Goal: Task Accomplishment & Management: Use online tool/utility

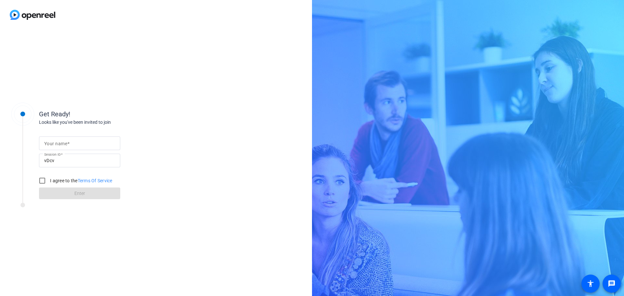
click at [106, 139] on div at bounding box center [79, 143] width 71 height 14
click at [83, 139] on div at bounding box center [79, 143] width 71 height 14
type input "m"
type input "Max"
click at [198, 98] on div "Get Ready! Looks like you've been invited to join Your name Max Session ID vDcv…" at bounding box center [156, 163] width 312 height 266
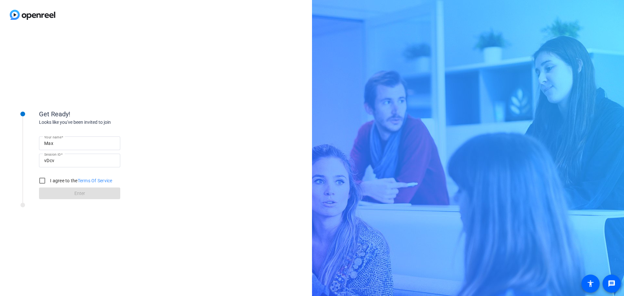
click at [53, 182] on label "I agree to the Terms Of Service" at bounding box center [81, 180] width 64 height 6
click at [49, 182] on input "I agree to the Terms Of Service" at bounding box center [42, 180] width 13 height 13
checkbox input "true"
click at [65, 194] on span at bounding box center [79, 194] width 81 height 16
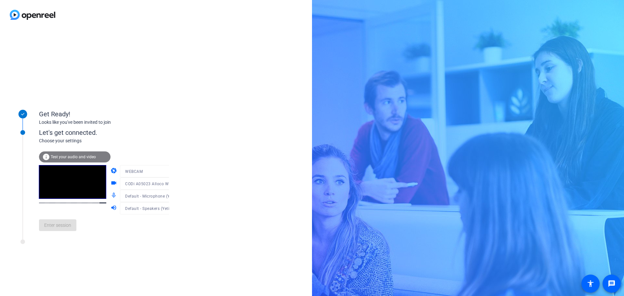
click at [76, 159] on span "Test your audio and video" at bounding box center [73, 157] width 45 height 5
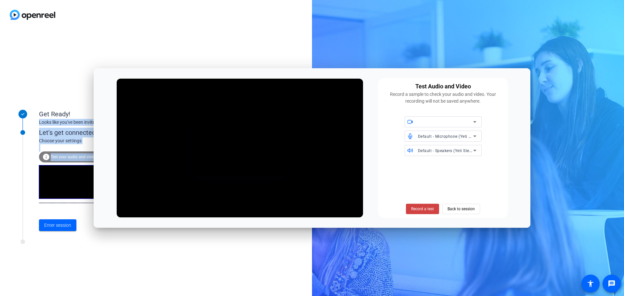
drag, startPoint x: 253, startPoint y: 56, endPoint x: 255, endPoint y: 50, distance: 6.1
click at [255, 50] on body "Accessibility Screen-Reader Guide, Feedback, and Issue Reporting | New window G…" at bounding box center [312, 148] width 624 height 296
click at [256, 72] on div "Test Audio and Video Record a sample to check your audio and video. Your record…" at bounding box center [312, 148] width 437 height 160
click at [472, 126] on div at bounding box center [447, 121] width 58 height 11
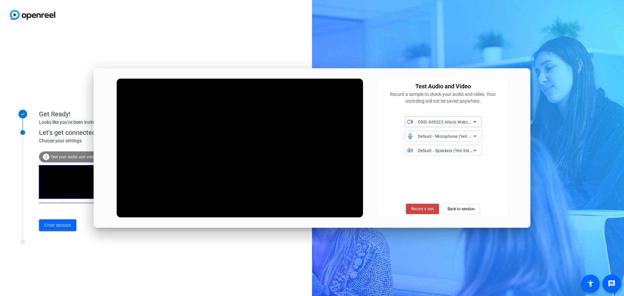
click at [476, 122] on icon at bounding box center [475, 122] width 8 height 8
click at [513, 142] on div at bounding box center [312, 148] width 624 height 296
click at [425, 208] on span "Record a test" at bounding box center [422, 209] width 23 height 6
drag, startPoint x: 147, startPoint y: 76, endPoint x: 231, endPoint y: 56, distance: 86.1
click at [231, 56] on body "Accessibility Screen-Reader Guide, Feedback, and Issue Reporting | New window G…" at bounding box center [312, 148] width 624 height 296
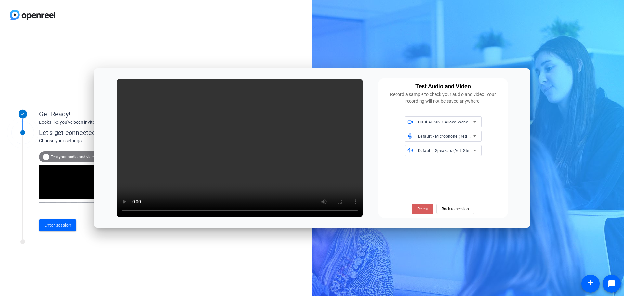
click at [420, 205] on span at bounding box center [422, 209] width 21 height 16
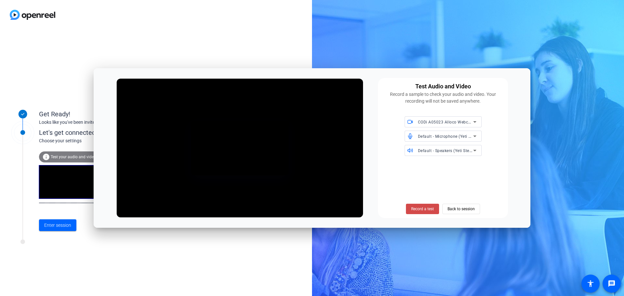
click at [425, 208] on span "Record a test" at bounding box center [422, 209] width 23 height 6
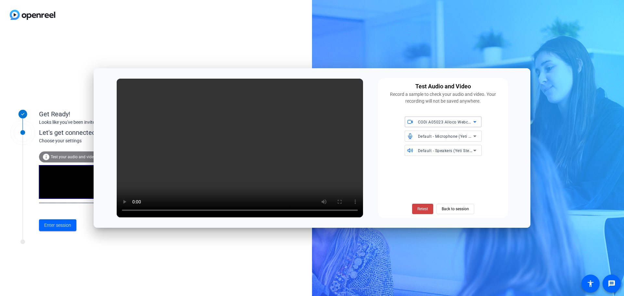
click at [471, 119] on icon at bounding box center [475, 122] width 8 height 8
click at [510, 116] on div at bounding box center [312, 148] width 624 height 296
click at [474, 136] on icon at bounding box center [474, 137] width 3 height 2
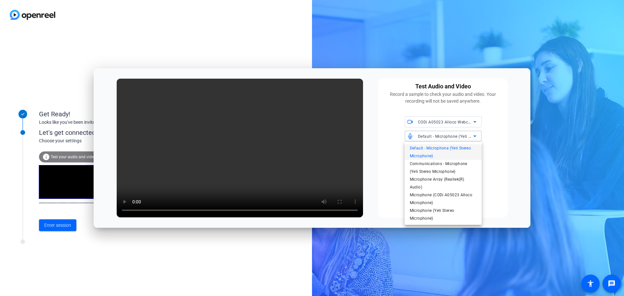
click at [511, 148] on div at bounding box center [312, 148] width 624 height 296
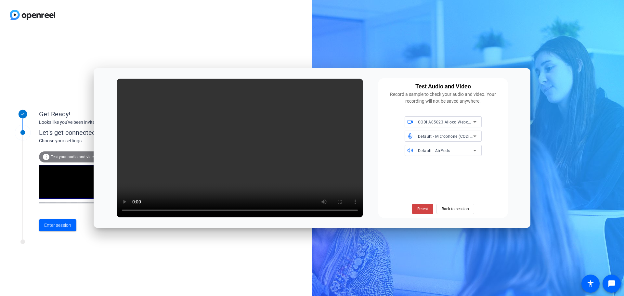
click at [475, 135] on icon at bounding box center [475, 136] width 8 height 8
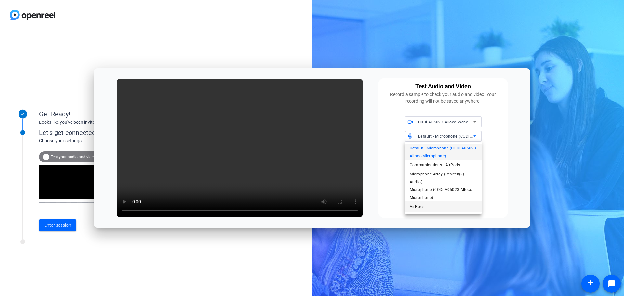
click at [454, 208] on mat-option "AirPods" at bounding box center [443, 206] width 77 height 10
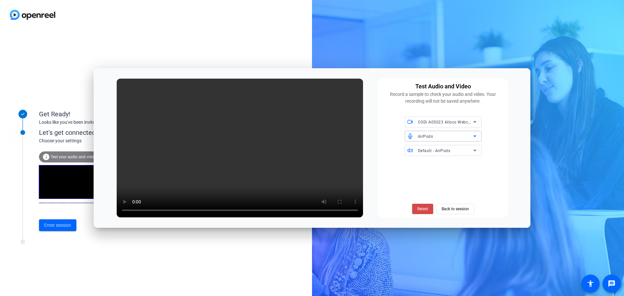
click at [421, 208] on span "Retest" at bounding box center [422, 209] width 11 height 6
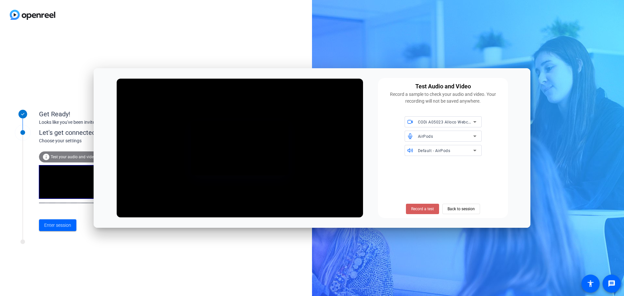
click at [416, 206] on span "Record a test" at bounding box center [422, 209] width 23 height 6
click at [409, 211] on span "Stop Testing (6s)" at bounding box center [423, 209] width 30 height 6
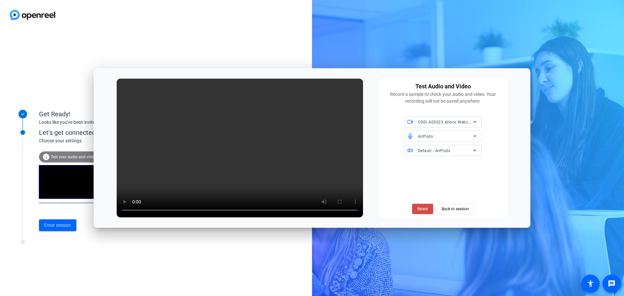
click at [423, 212] on span "Retest" at bounding box center [422, 209] width 11 height 6
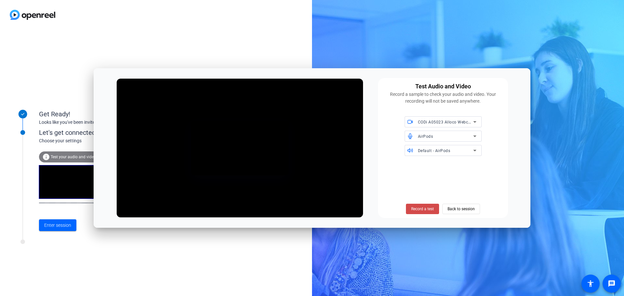
click at [426, 208] on span "Record a test" at bounding box center [422, 209] width 23 height 6
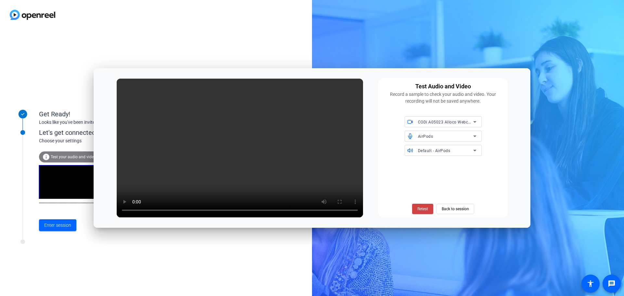
click at [385, 164] on div "Retest Back to session" at bounding box center [443, 187] width 122 height 53
click at [423, 209] on span "Retest" at bounding box center [422, 209] width 11 height 6
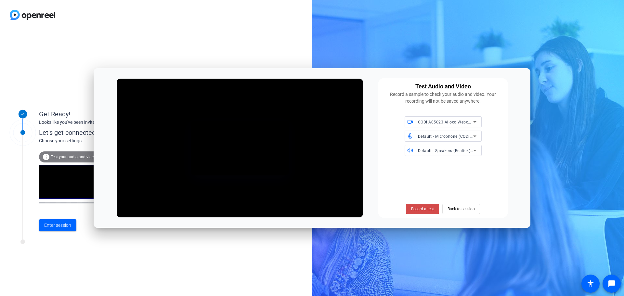
click at [424, 209] on span "Record a test" at bounding box center [422, 209] width 23 height 6
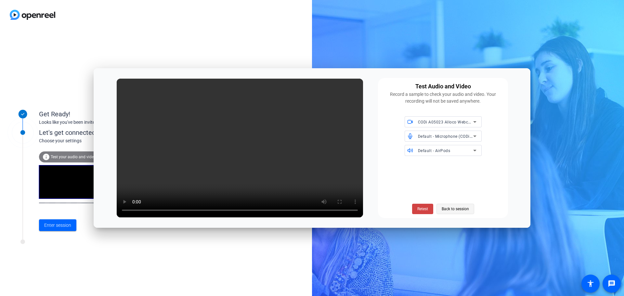
click at [466, 209] on span "Back to session" at bounding box center [455, 209] width 27 height 12
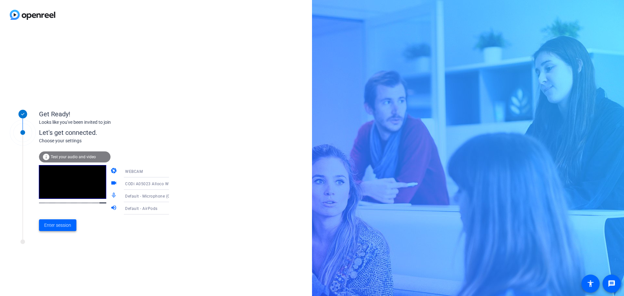
click at [62, 218] on span at bounding box center [57, 225] width 37 height 16
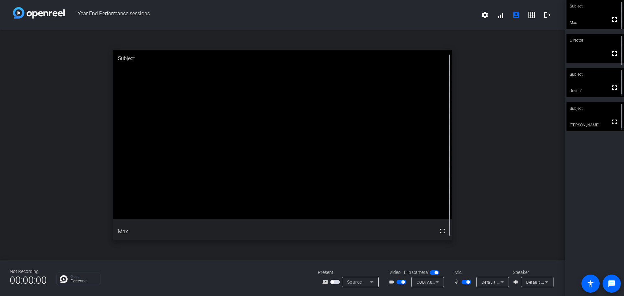
click at [432, 273] on span "button" at bounding box center [435, 272] width 10 height 5
click at [432, 273] on span "button" at bounding box center [431, 272] width 3 height 3
click at [402, 282] on span "button" at bounding box center [402, 281] width 3 height 3
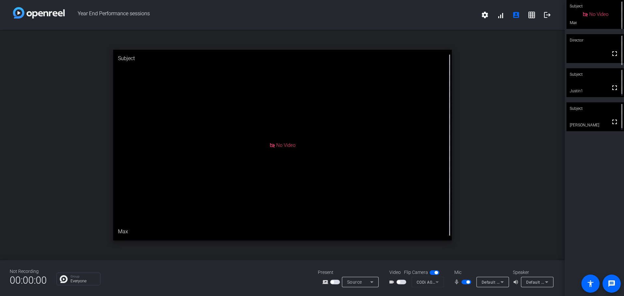
click at [397, 279] on mat-slide-toggle at bounding box center [401, 282] width 11 height 7
click at [399, 280] on span "button" at bounding box center [398, 281] width 3 height 3
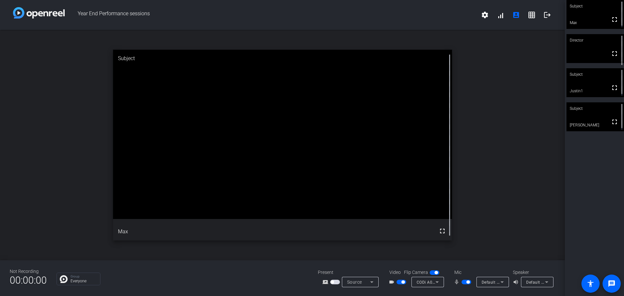
click at [403, 282] on span "button" at bounding box center [402, 281] width 3 height 3
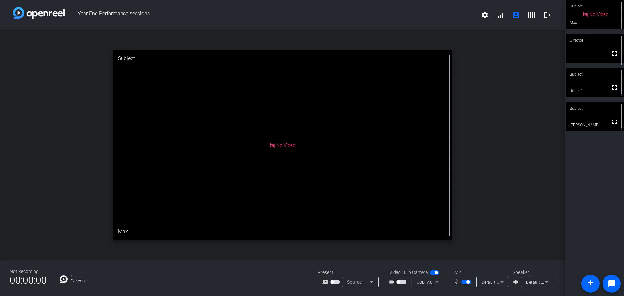
click at [501, 284] on icon at bounding box center [502, 282] width 8 height 8
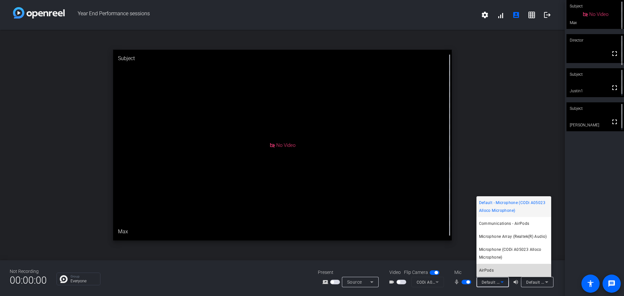
click at [507, 270] on mat-option "AirPods" at bounding box center [513, 270] width 75 height 13
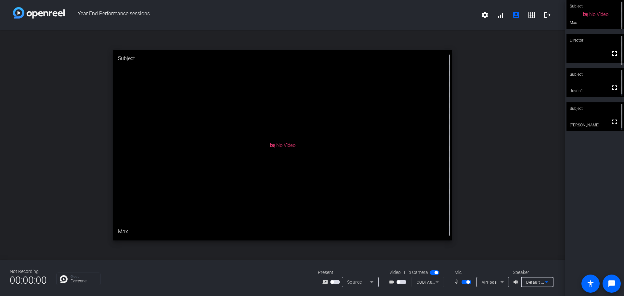
click at [548, 282] on icon at bounding box center [547, 282] width 8 height 8
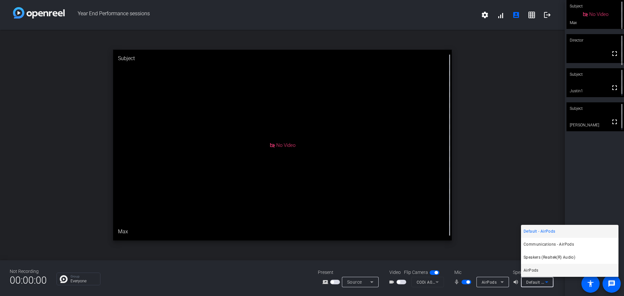
click at [545, 273] on mat-option "AirPods" at bounding box center [569, 270] width 97 height 13
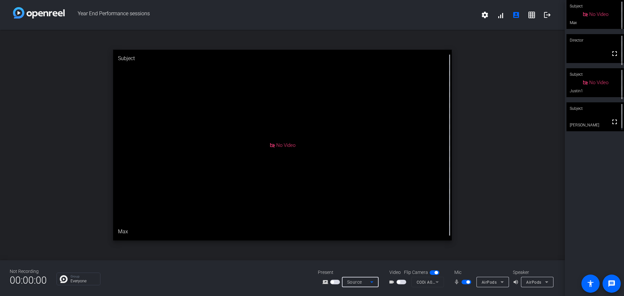
click at [374, 281] on icon at bounding box center [372, 282] width 8 height 8
click at [522, 193] on div at bounding box center [312, 148] width 624 height 296
click at [485, 13] on mat-icon "settings" at bounding box center [485, 15] width 8 height 8
click at [512, 74] on div at bounding box center [312, 148] width 624 height 296
click at [500, 15] on span at bounding box center [501, 15] width 16 height 16
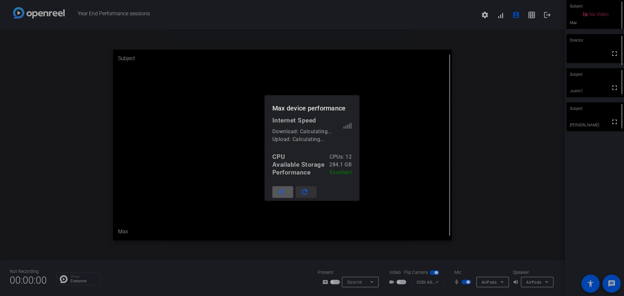
click at [305, 192] on mat-icon "refresh" at bounding box center [305, 192] width 8 height 8
click at [285, 192] on mat-icon "close" at bounding box center [281, 192] width 8 height 8
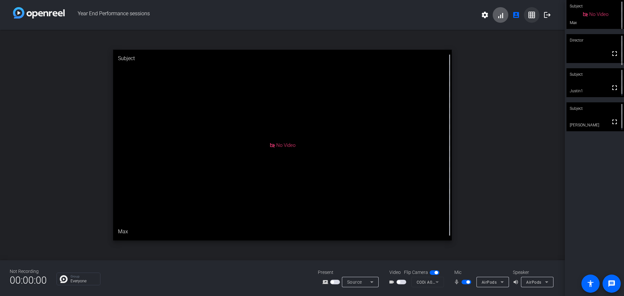
click at [532, 16] on mat-icon "grid_on" at bounding box center [532, 15] width 8 height 8
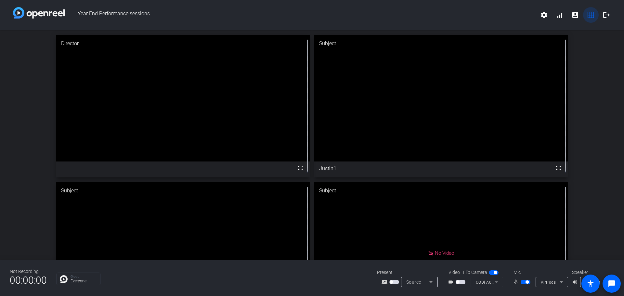
click at [590, 15] on mat-icon "grid_on" at bounding box center [591, 15] width 8 height 8
click at [577, 14] on mat-icon "account_box" at bounding box center [575, 15] width 8 height 8
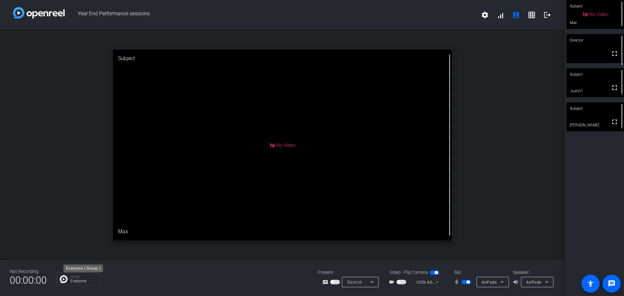
click at [81, 279] on div "Group Everyone" at bounding box center [84, 279] width 26 height 8
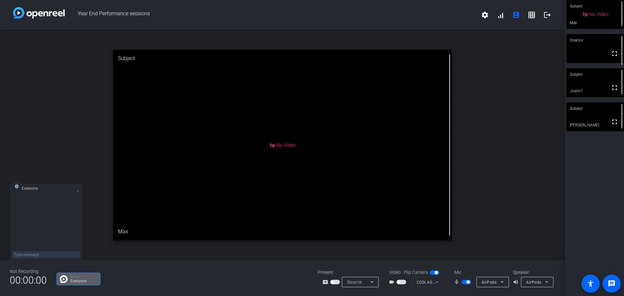
click at [154, 276] on div "Group Everyone" at bounding box center [183, 279] width 252 height 13
drag, startPoint x: 402, startPoint y: 281, endPoint x: 535, endPoint y: 187, distance: 163.8
click at [535, 187] on div "open_in_new Subject No Video Max" at bounding box center [282, 145] width 565 height 230
click at [466, 282] on span "button" at bounding box center [467, 281] width 3 height 3
